Goal: Information Seeking & Learning: Learn about a topic

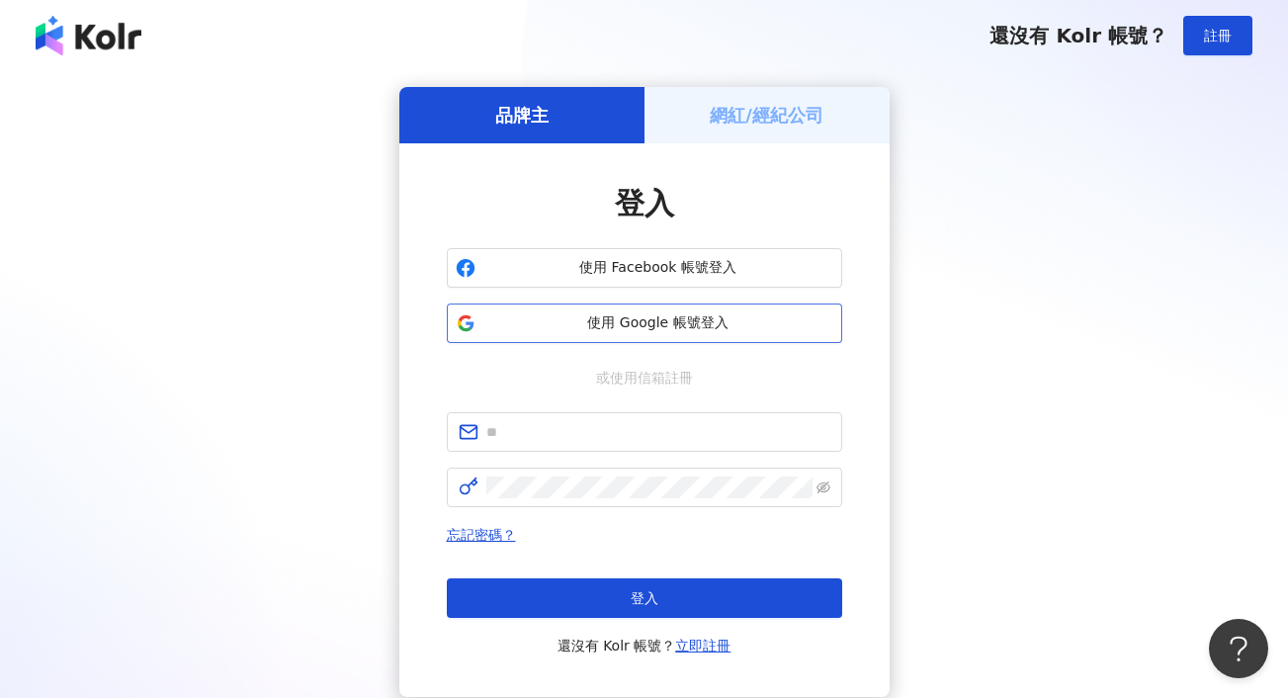
click at [655, 314] on span "使用 Google 帳號登入" at bounding box center [658, 323] width 350 height 20
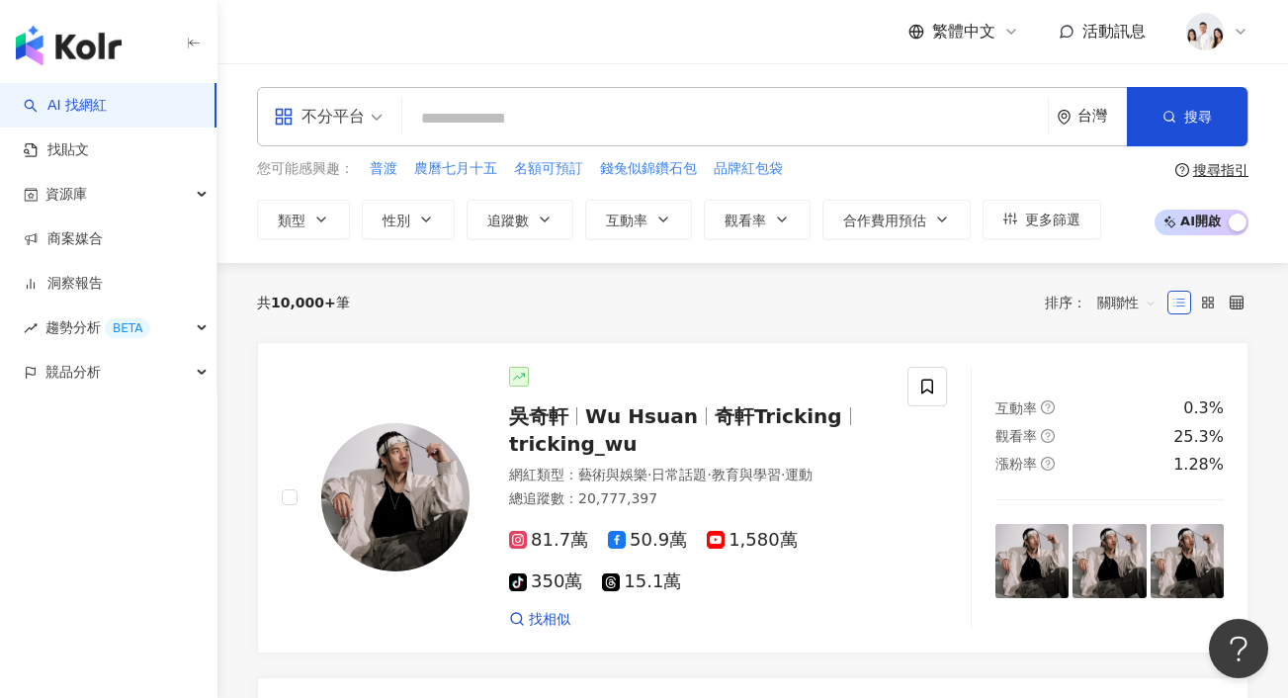
click at [565, 119] on input "search" at bounding box center [725, 119] width 630 height 38
type input "*"
type input "***"
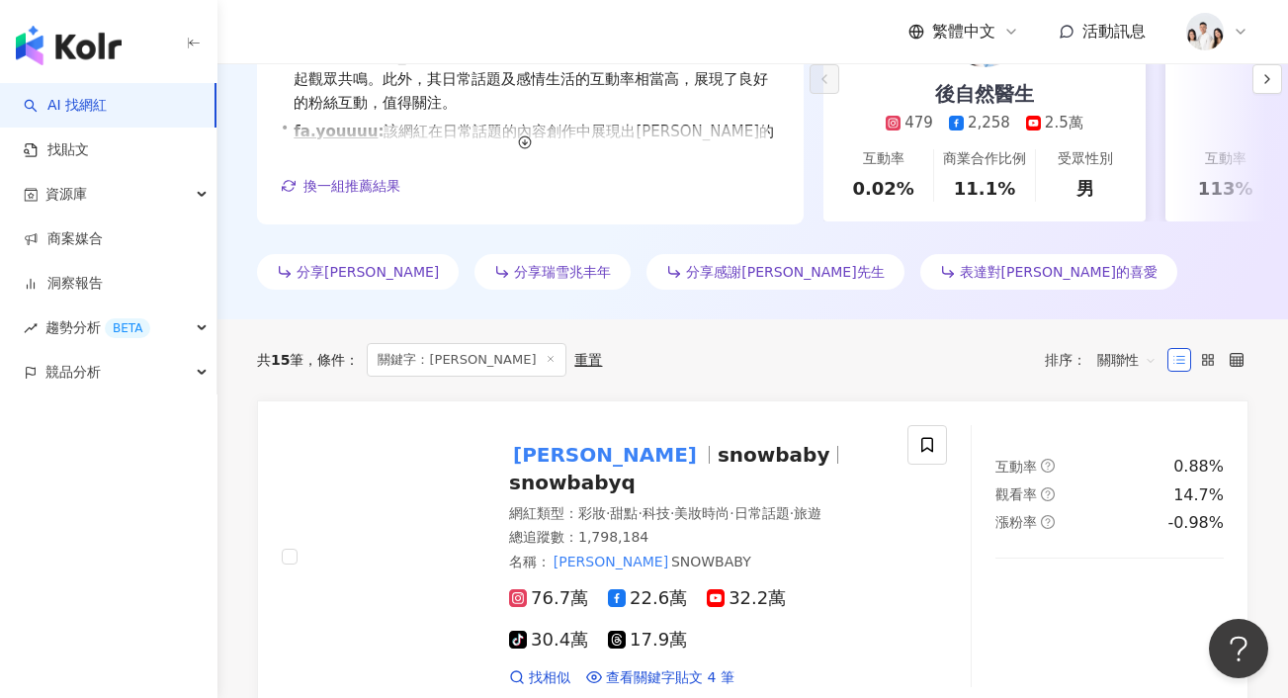
scroll to position [423, 0]
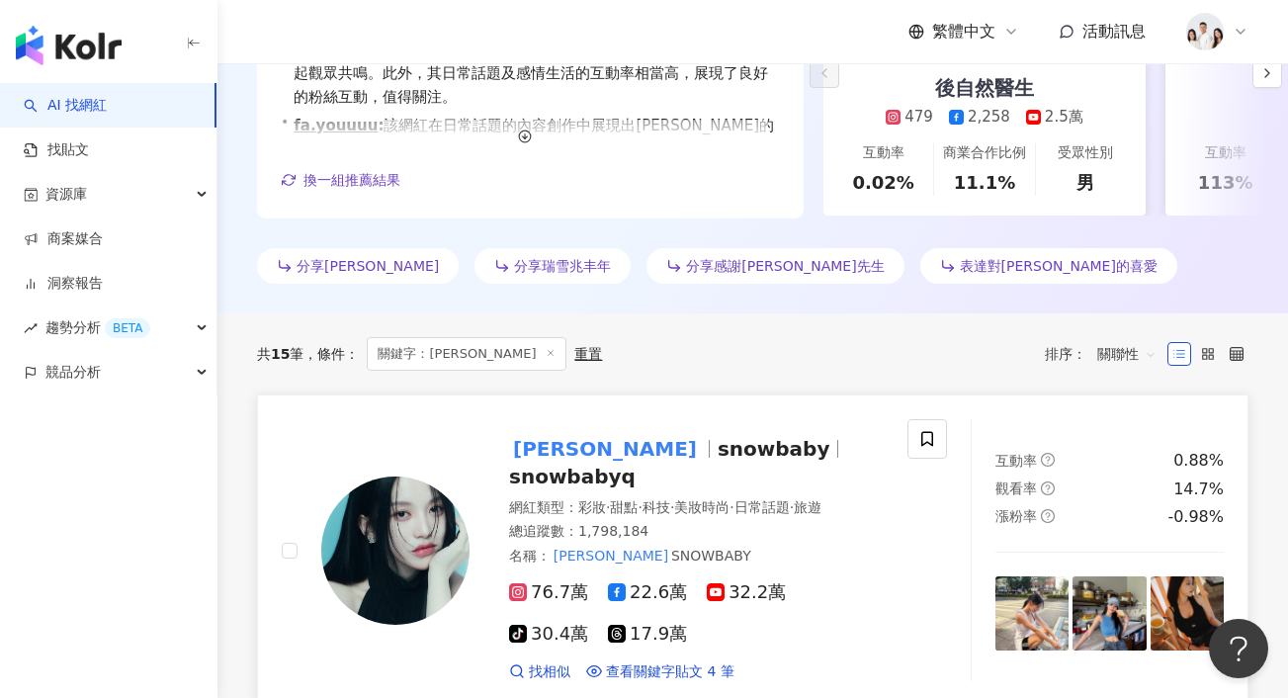
click at [718, 453] on span "snowbaby" at bounding box center [783, 449] width 130 height 24
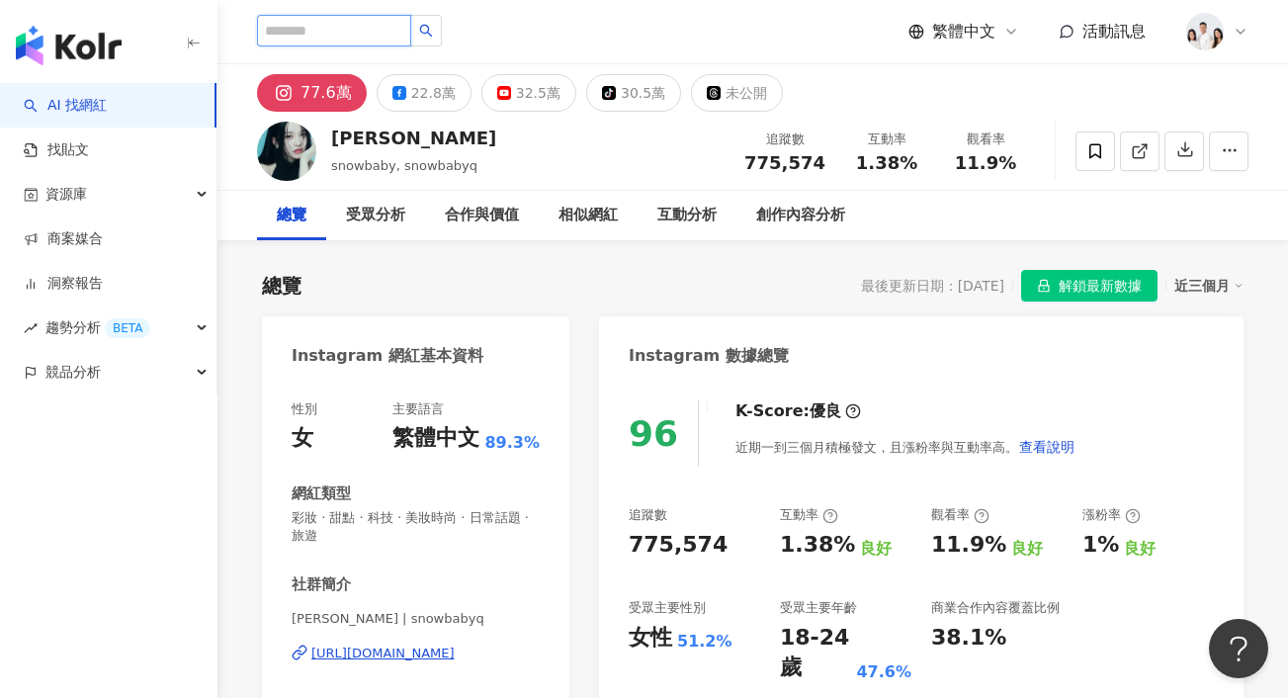
click at [340, 30] on input "search" at bounding box center [334, 31] width 154 height 32
type input "*"
type input "**"
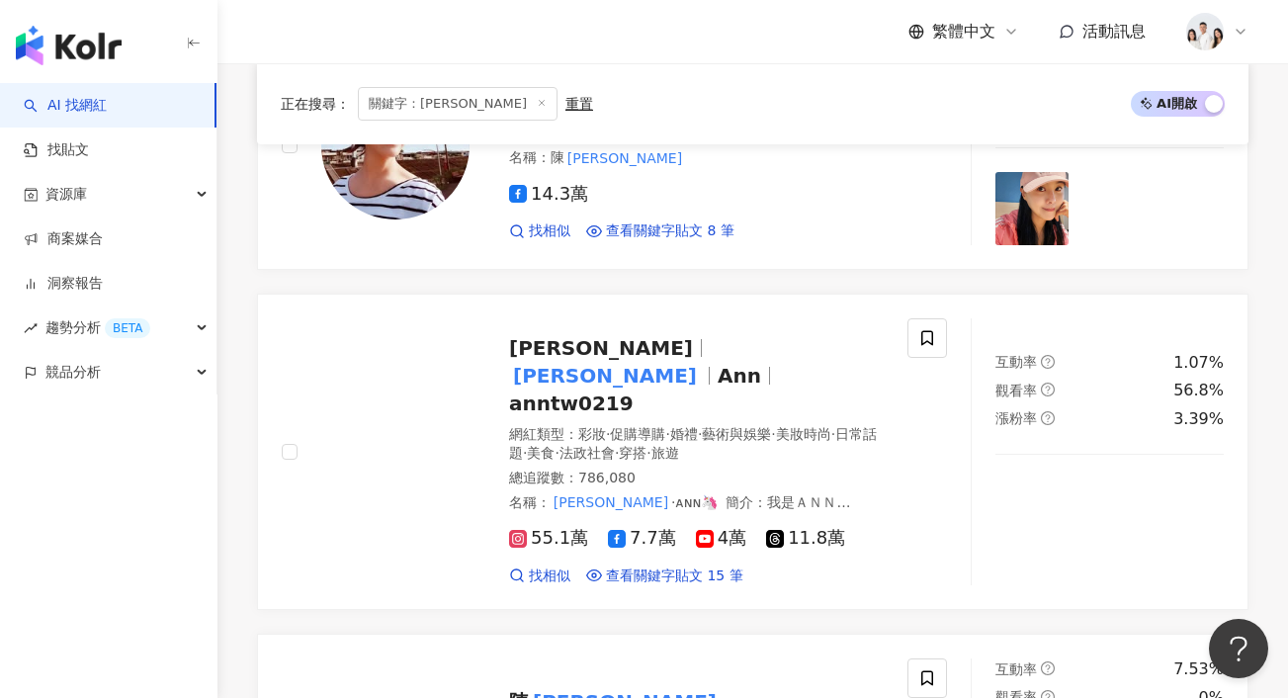
scroll to position [489, 0]
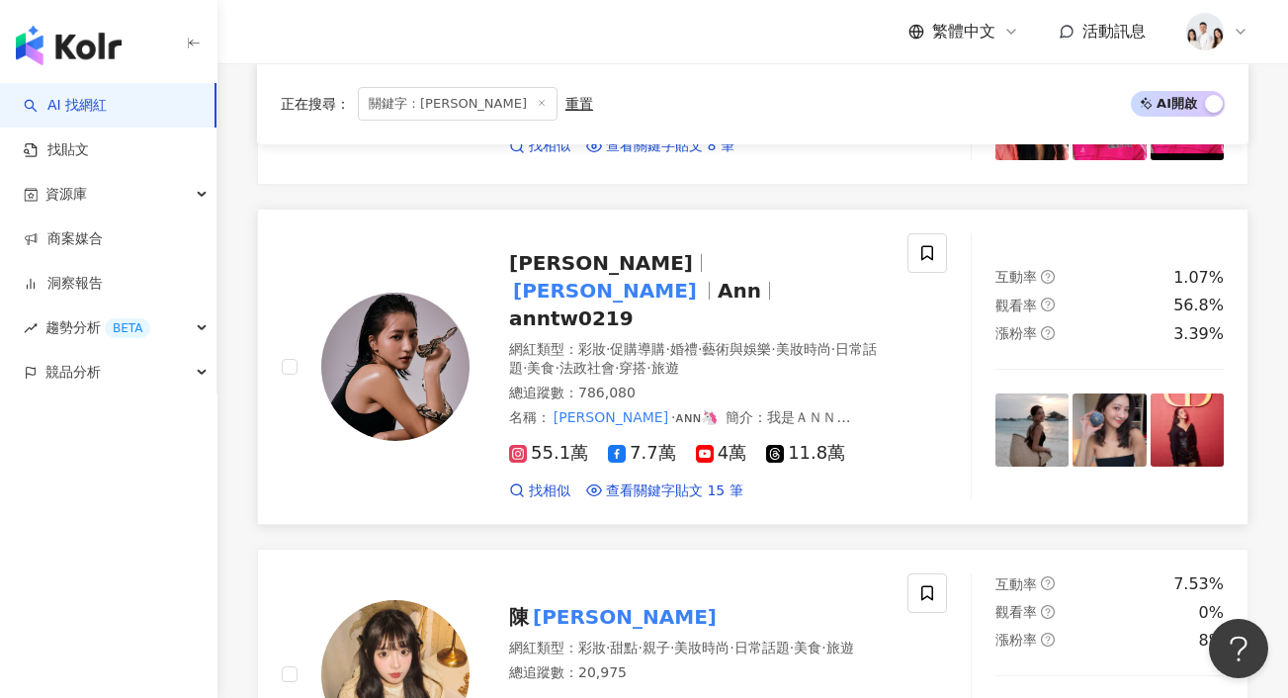
click at [627, 275] on mark "妍安" at bounding box center [605, 291] width 192 height 32
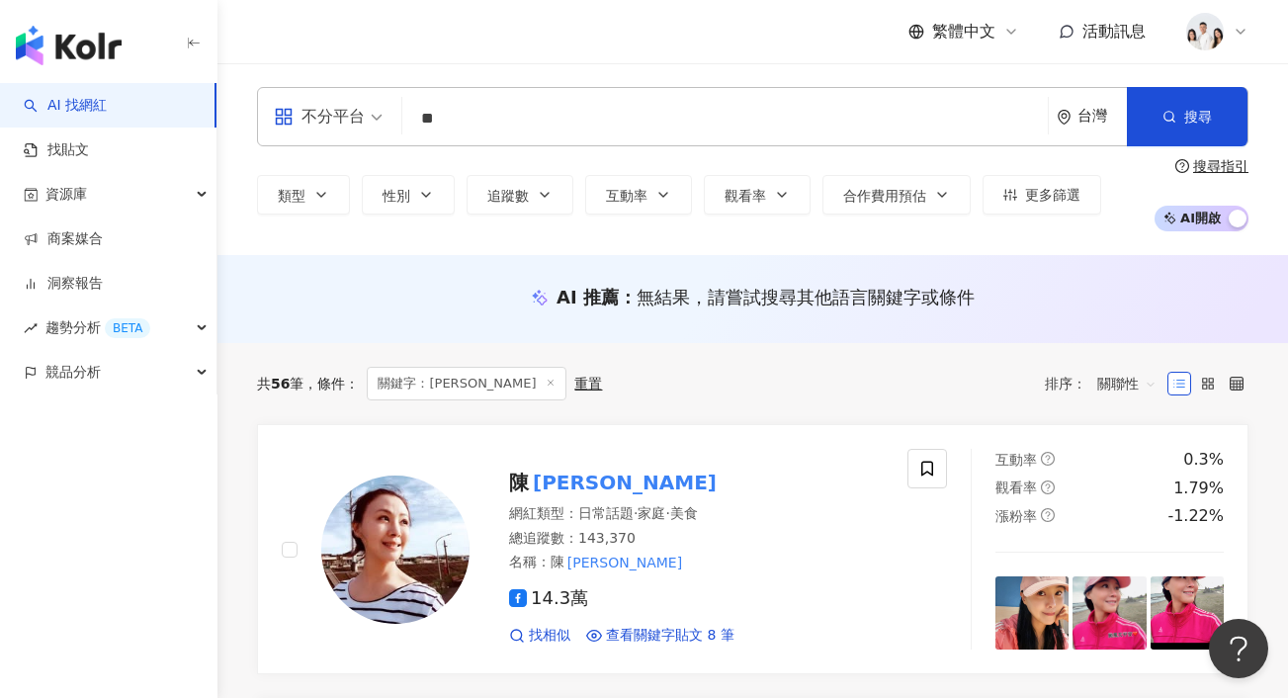
click at [444, 118] on input "**" at bounding box center [725, 119] width 630 height 38
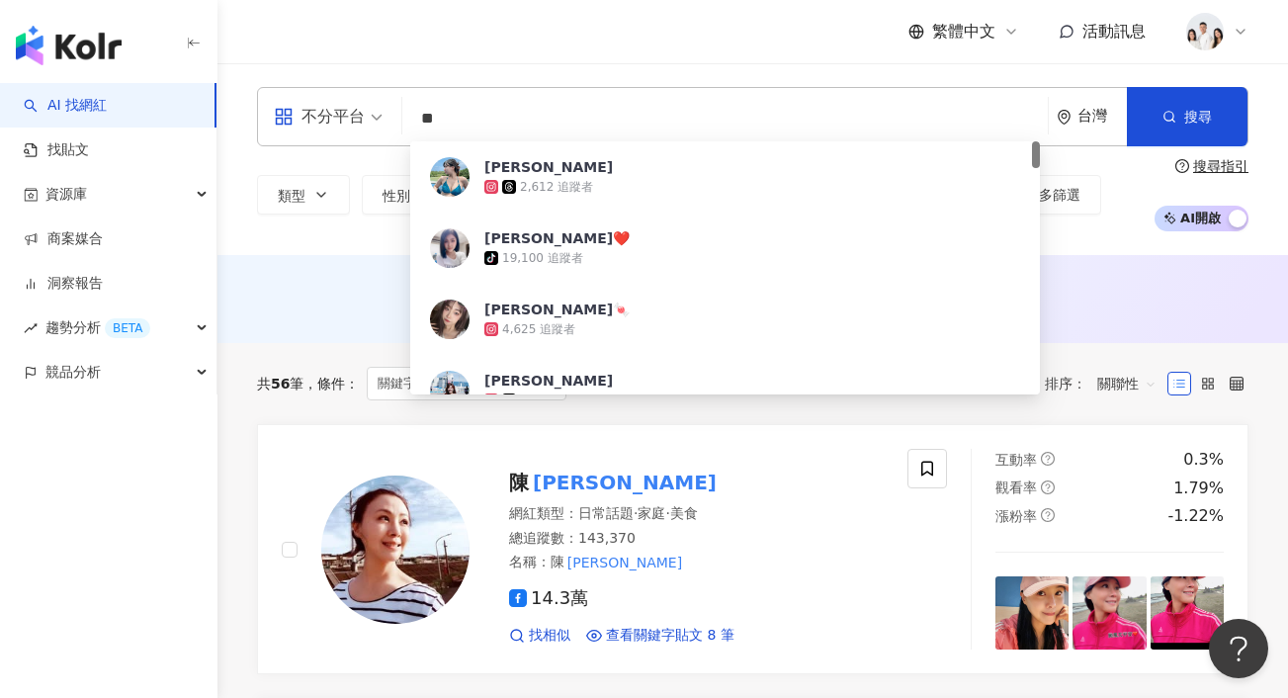
click at [444, 118] on input "**" at bounding box center [725, 119] width 630 height 38
type input "*"
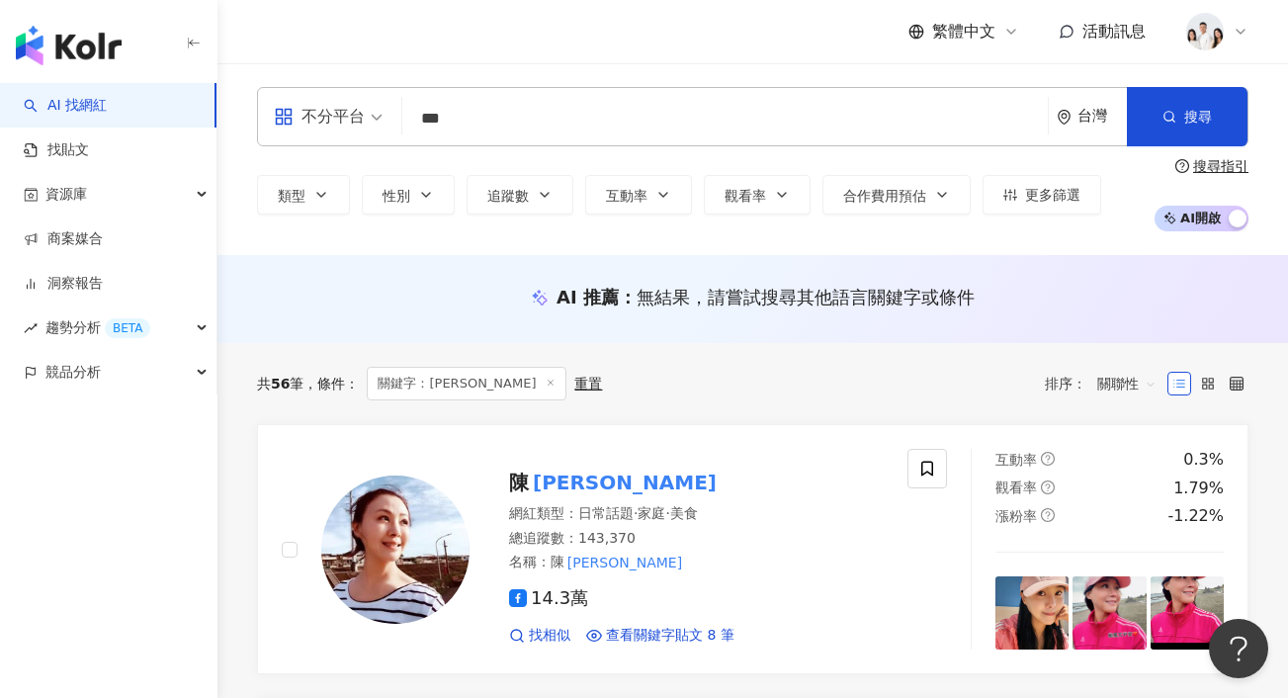
type input "***"
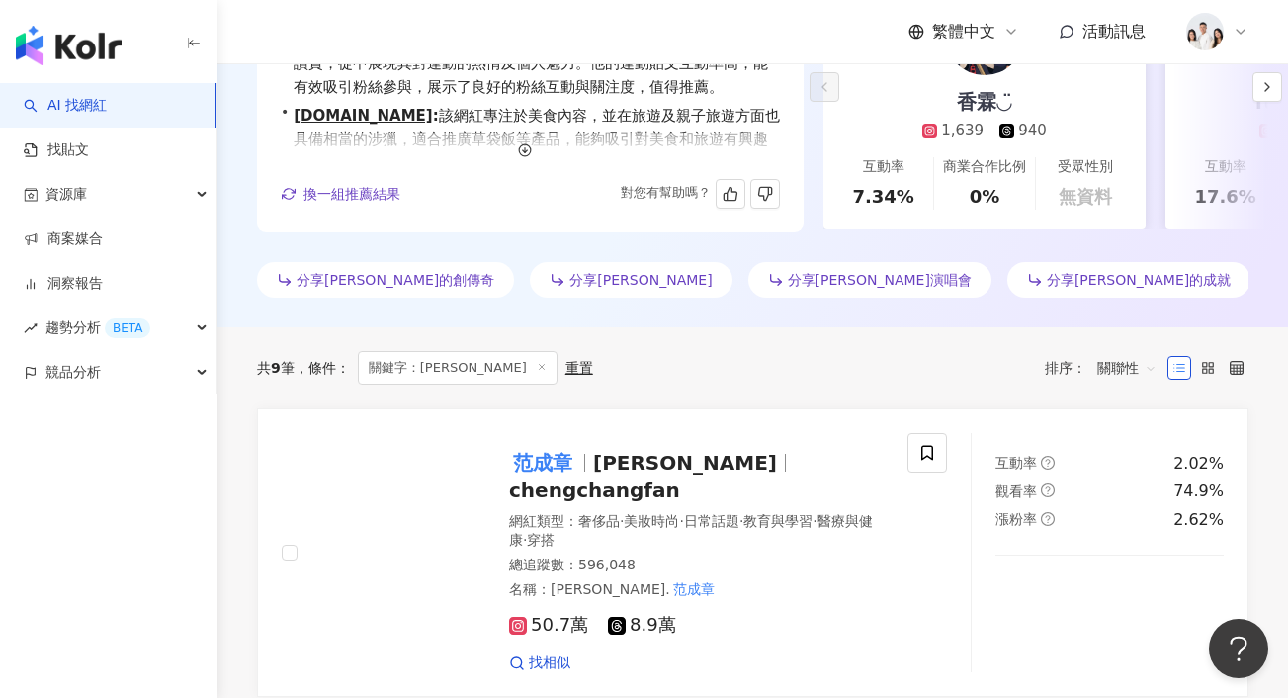
scroll to position [436, 0]
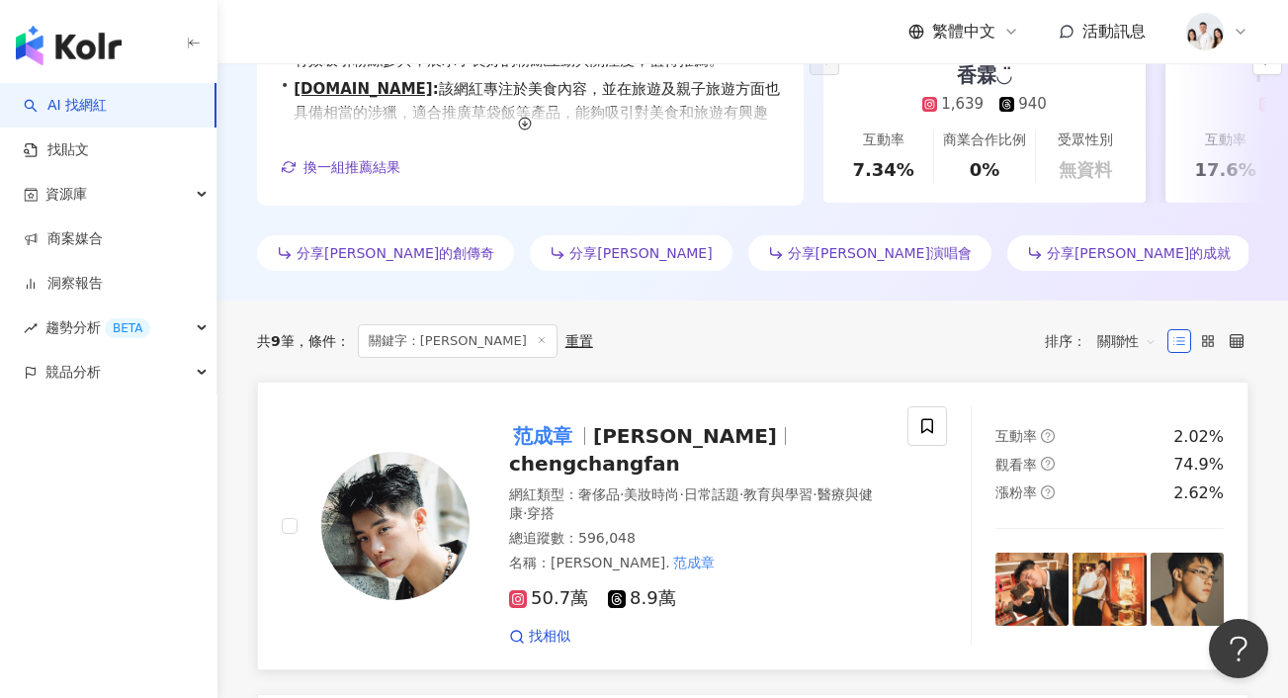
click at [632, 432] on span "Cheng" at bounding box center [685, 436] width 184 height 24
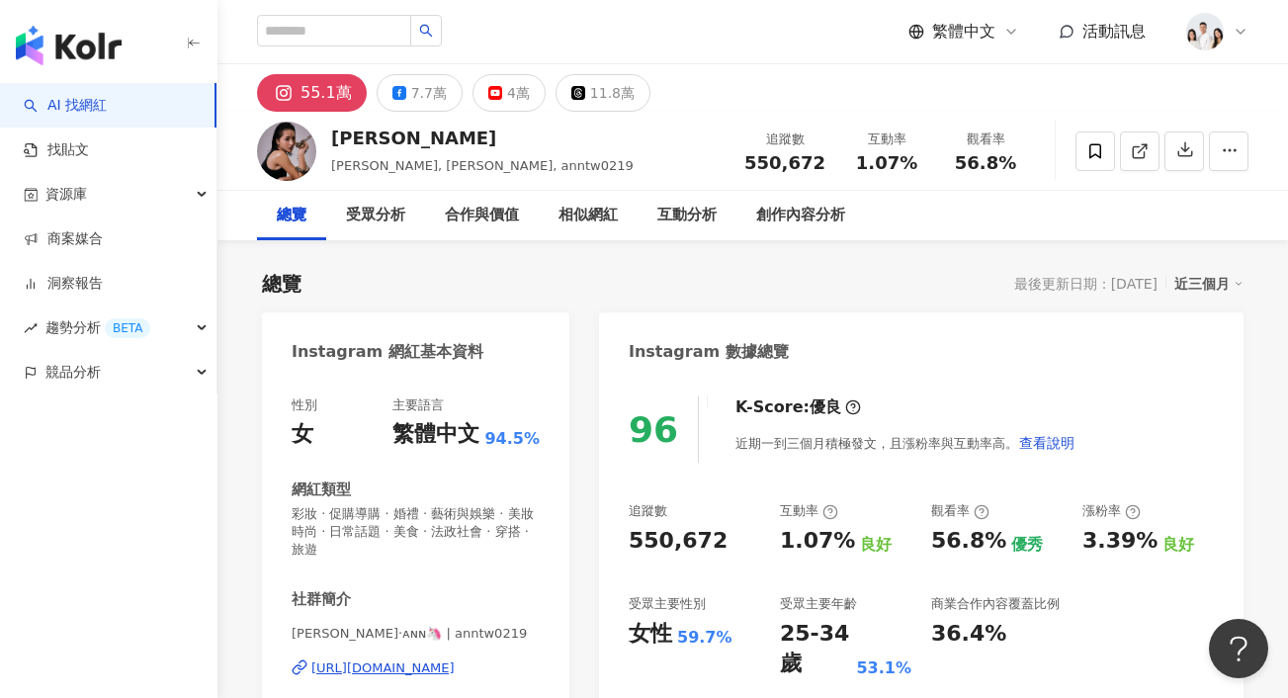
click at [304, 96] on div "55.1萬" at bounding box center [326, 93] width 51 height 28
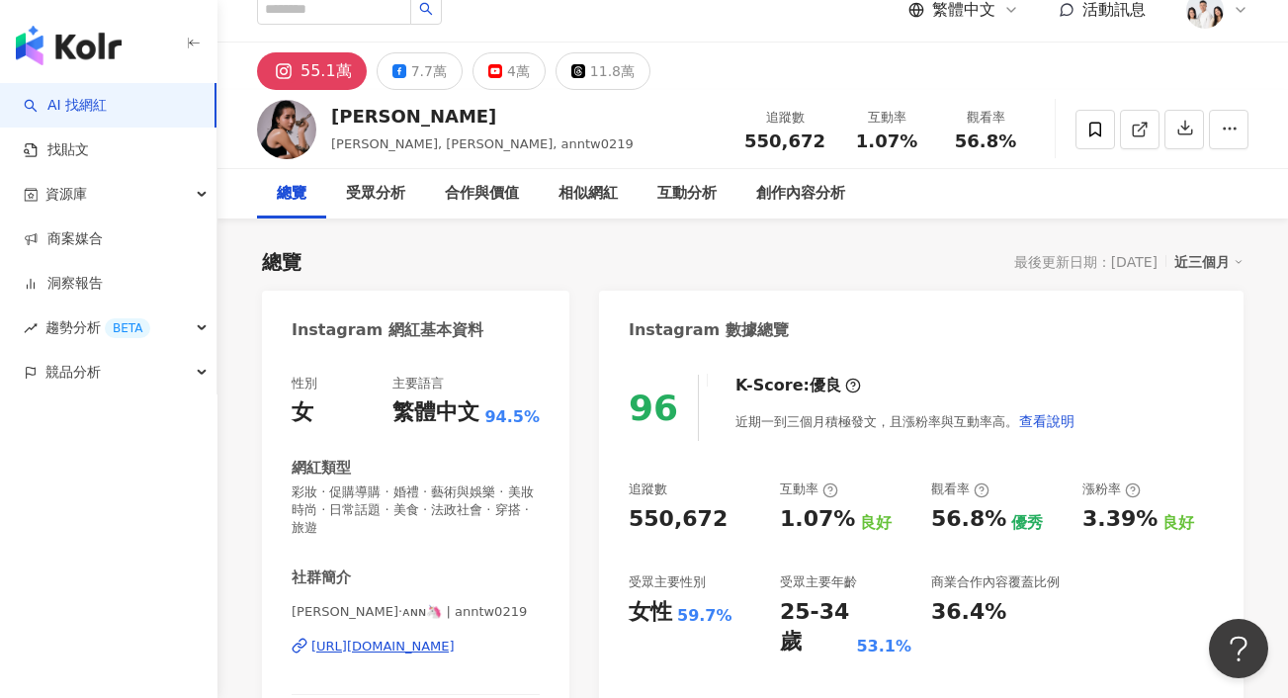
scroll to position [24, 0]
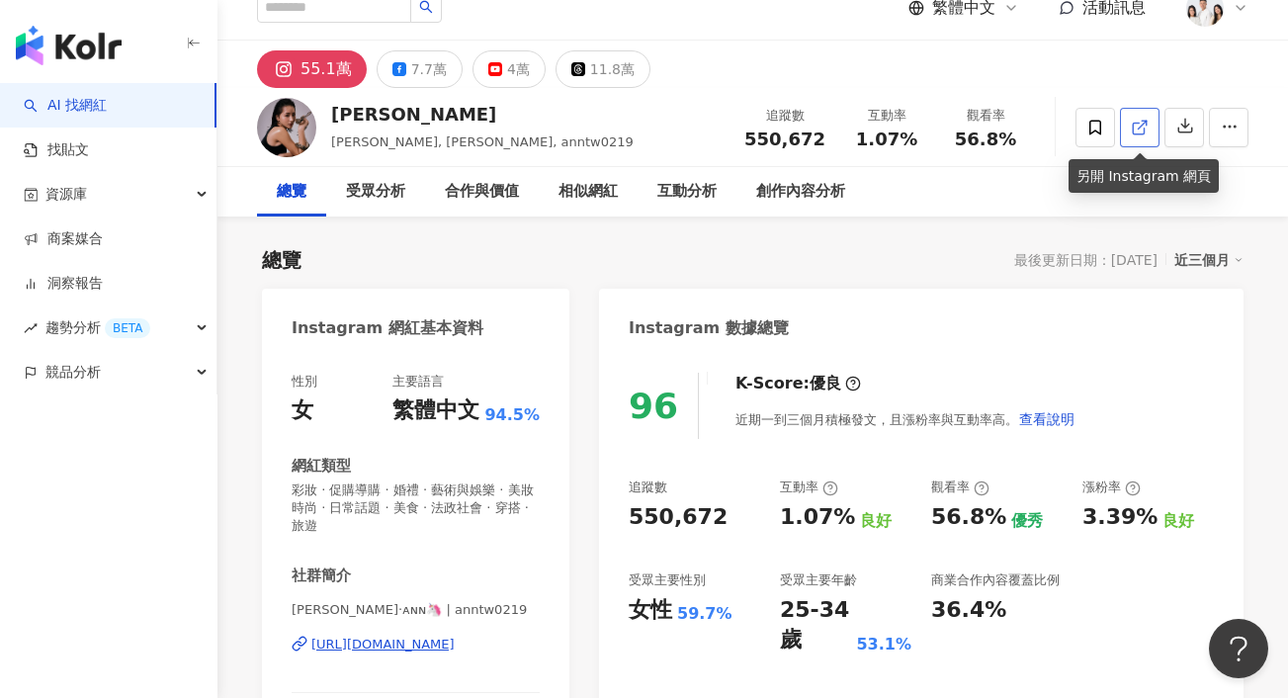
click at [1140, 125] on icon at bounding box center [1140, 128] width 18 height 18
click at [1142, 135] on link at bounding box center [1140, 128] width 40 height 40
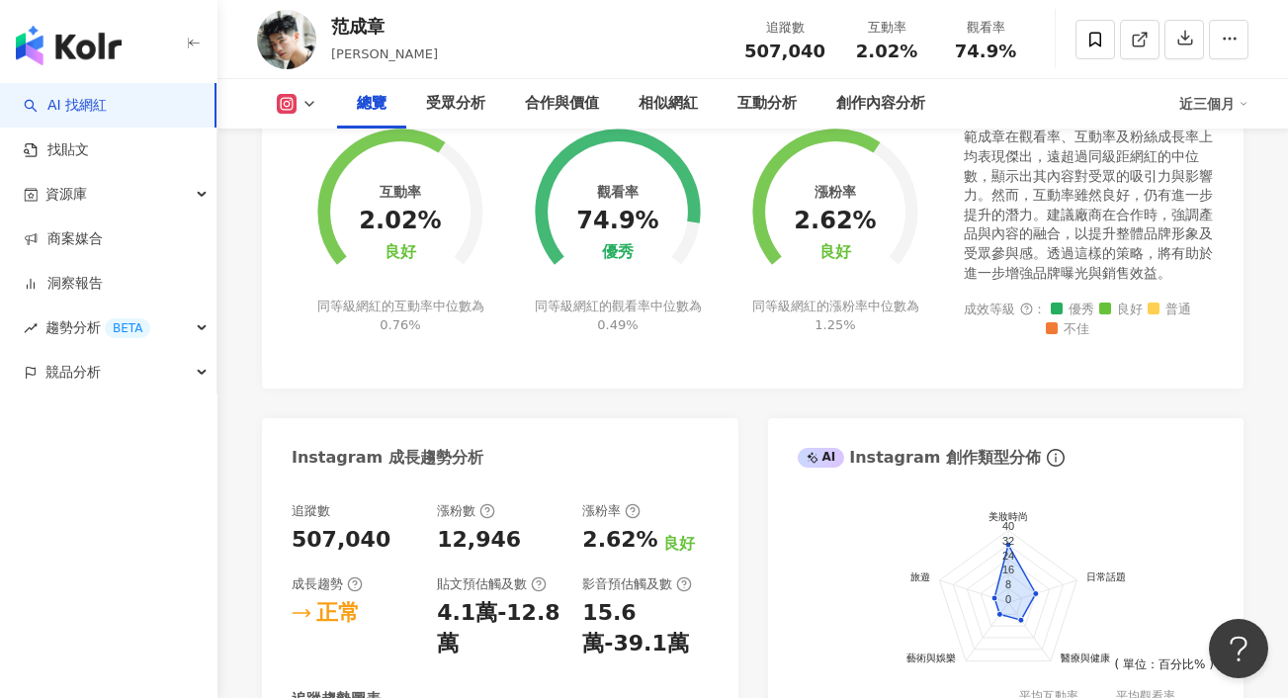
scroll to position [1236, 0]
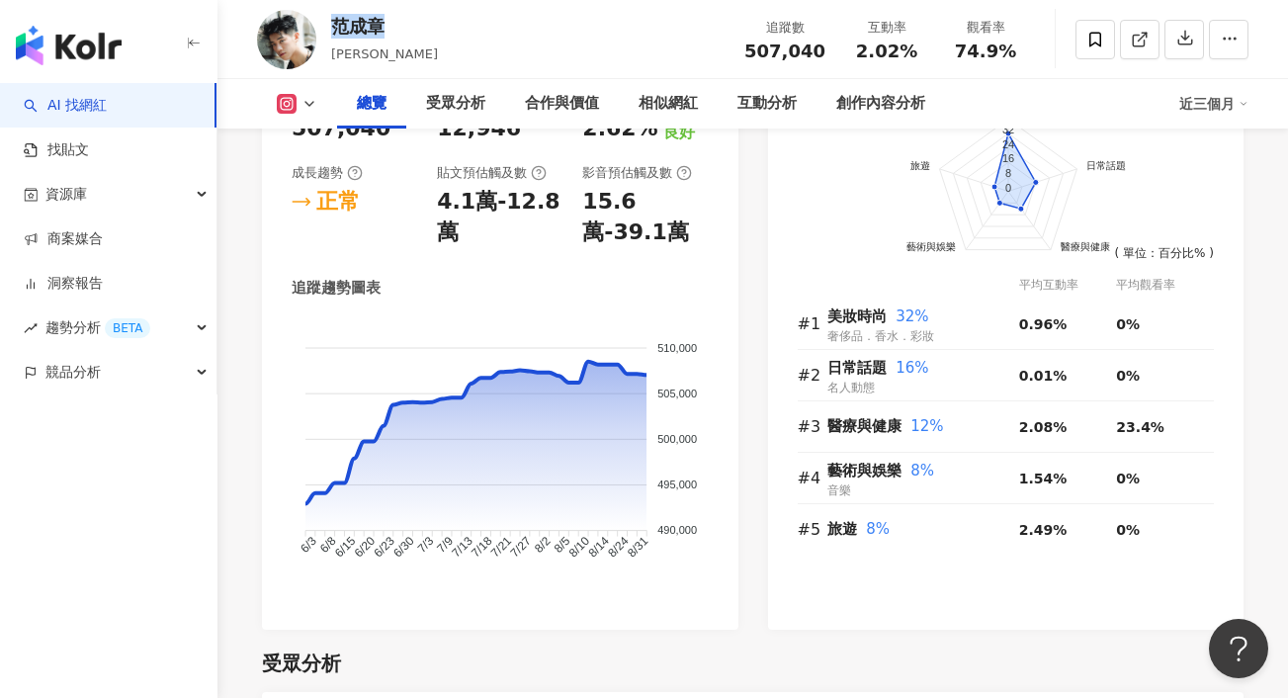
drag, startPoint x: 392, startPoint y: 31, endPoint x: 324, endPoint y: 29, distance: 67.3
click at [324, 29] on div "范成章 Cheng, chengchangfan 追蹤數 507,040 互動率 2.02% 觀看率 74.9%" at bounding box center [753, 39] width 1071 height 78
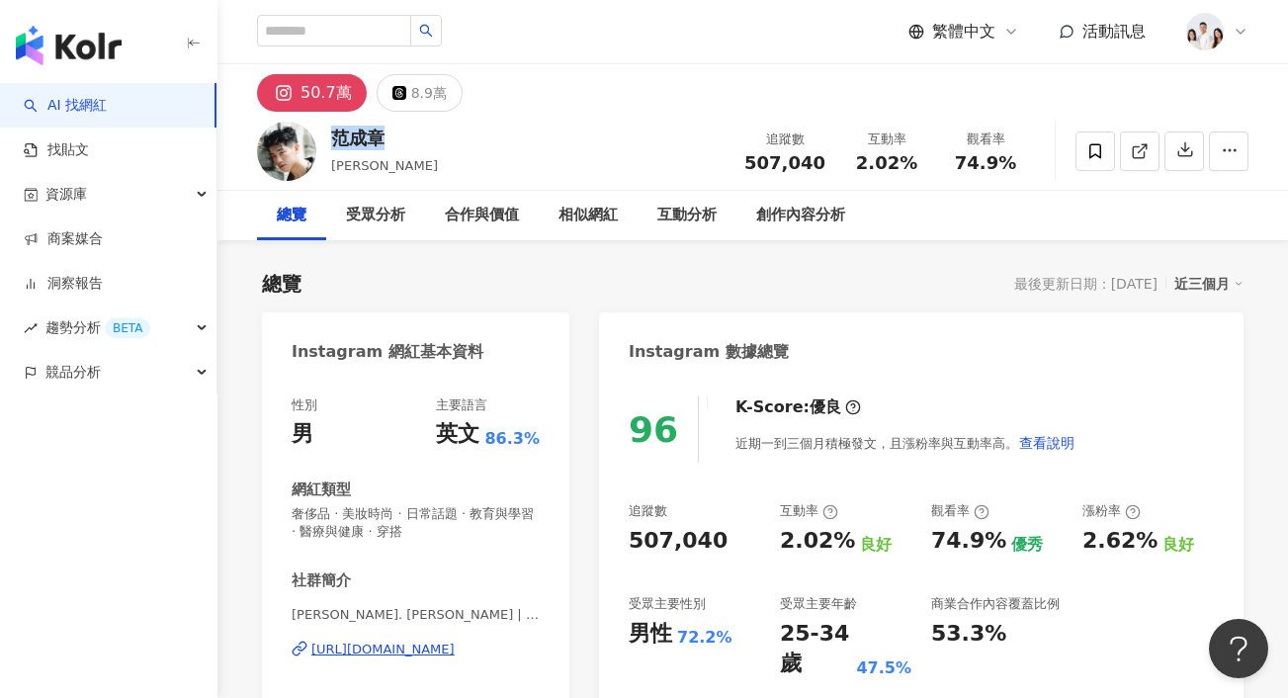
scroll to position [0, 0]
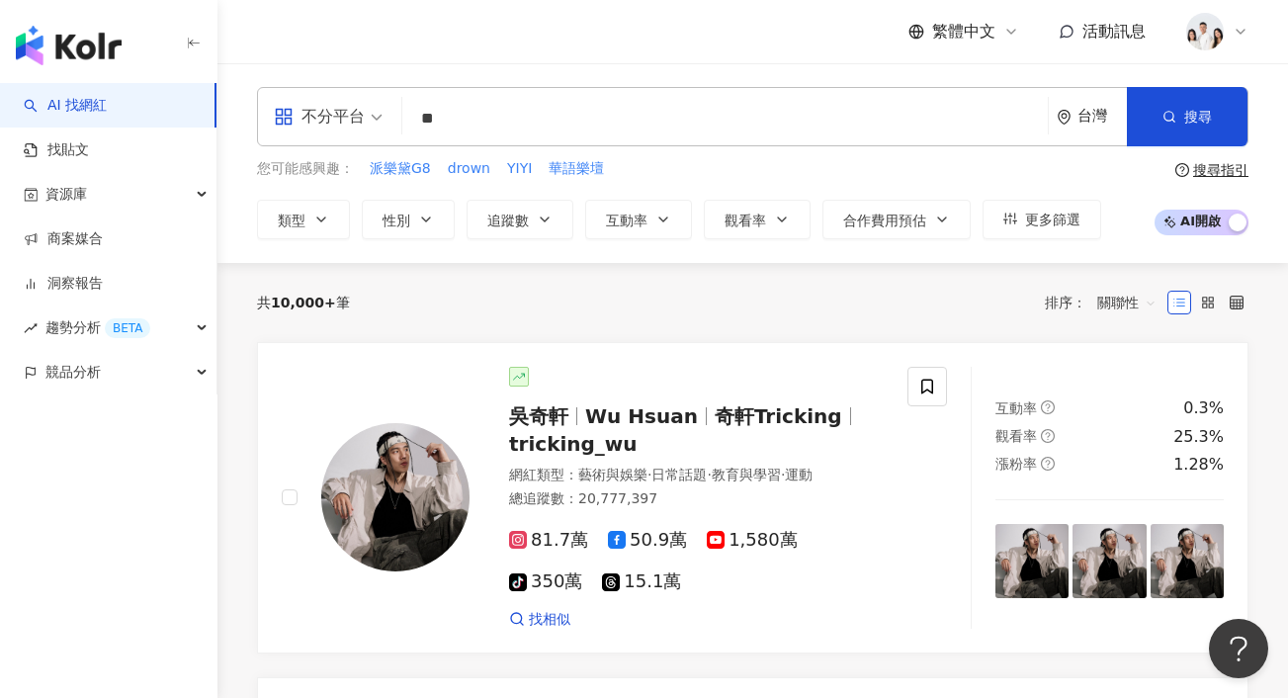
type input "*"
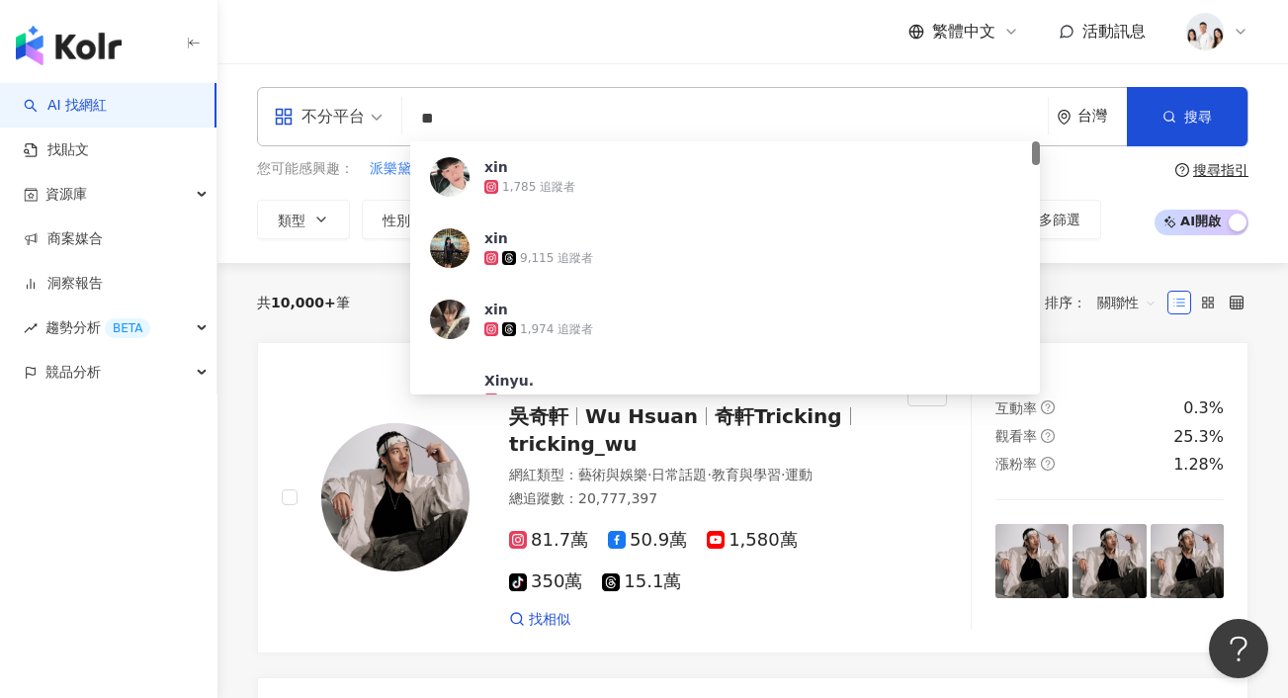
type input "*"
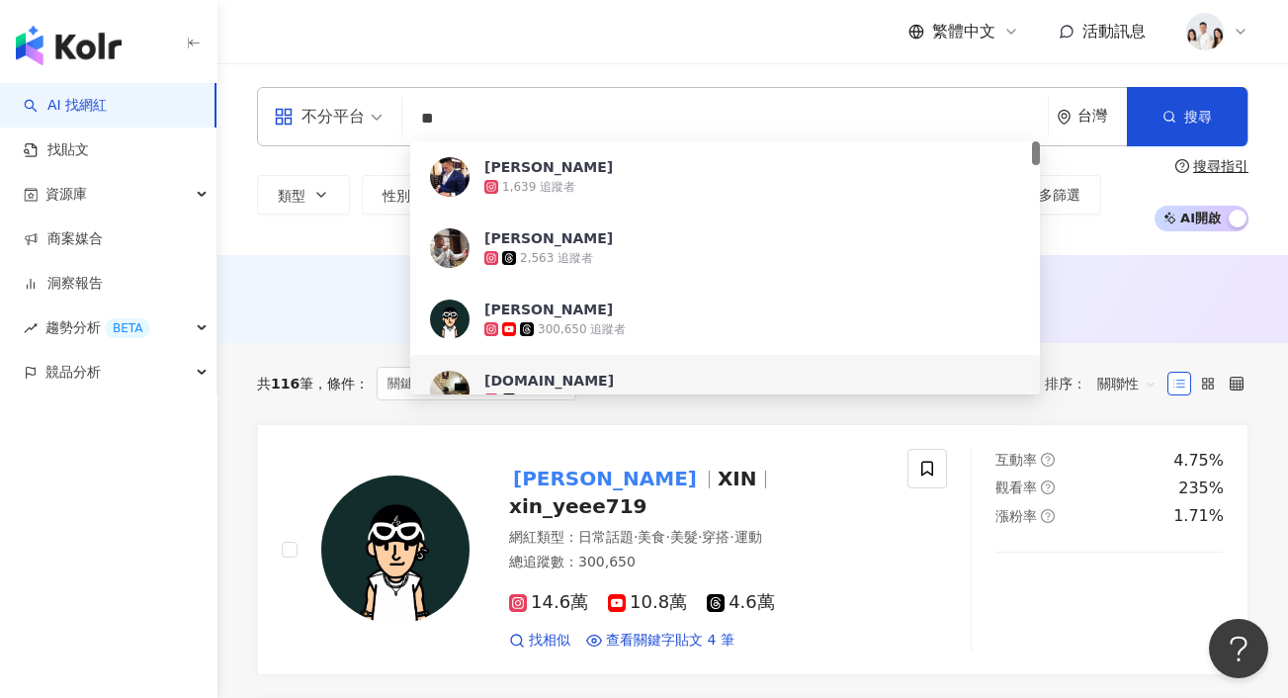
scroll to position [77, 0]
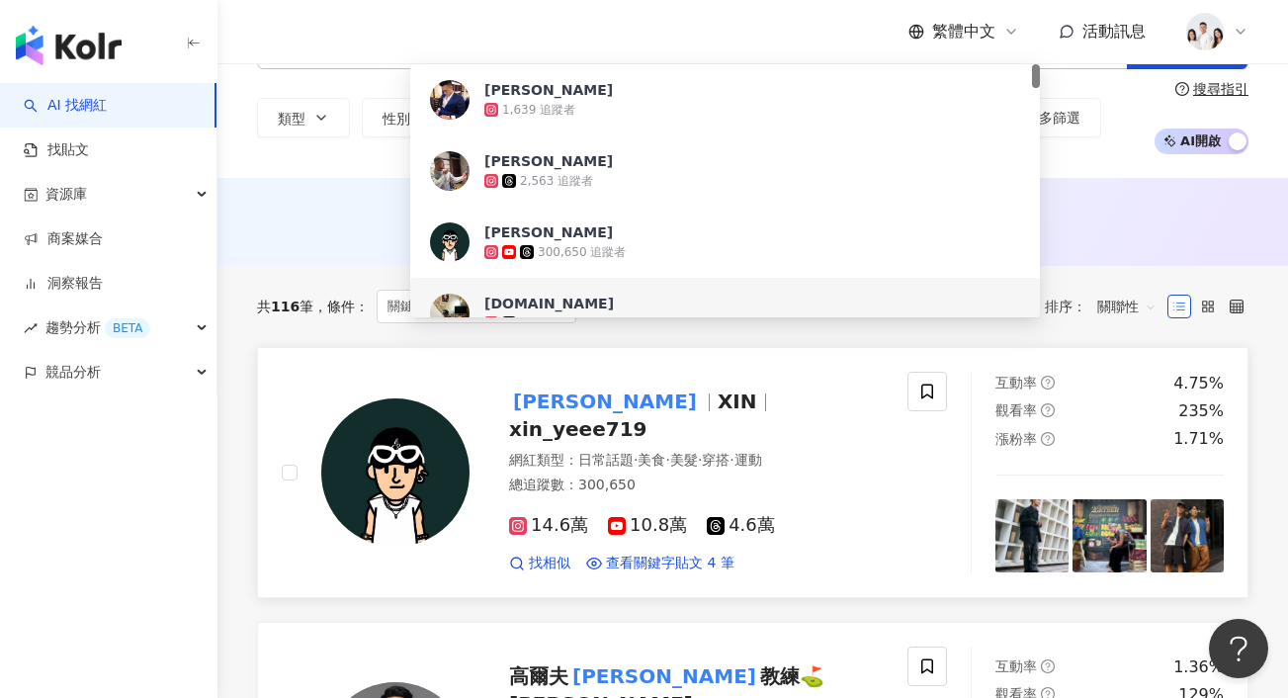
type input "**"
click at [647, 417] on span "xin_yeee719" at bounding box center [577, 429] width 137 height 24
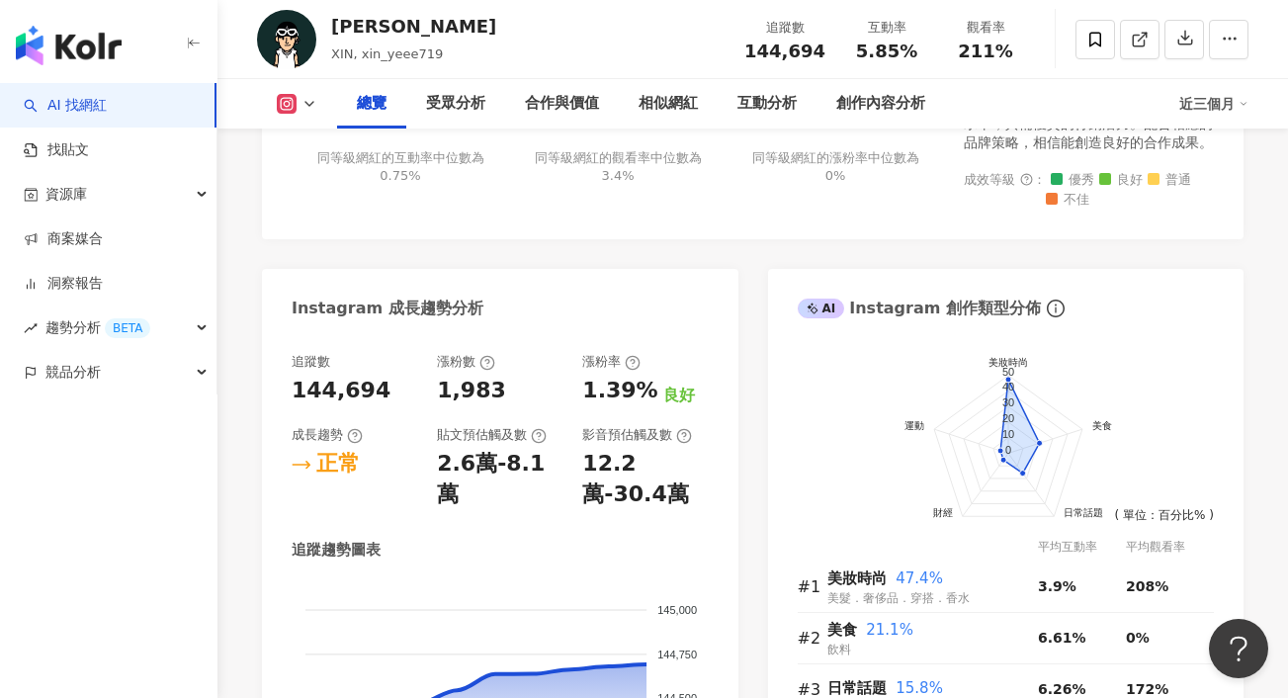
scroll to position [1370, 0]
